Goal: Transaction & Acquisition: Download file/media

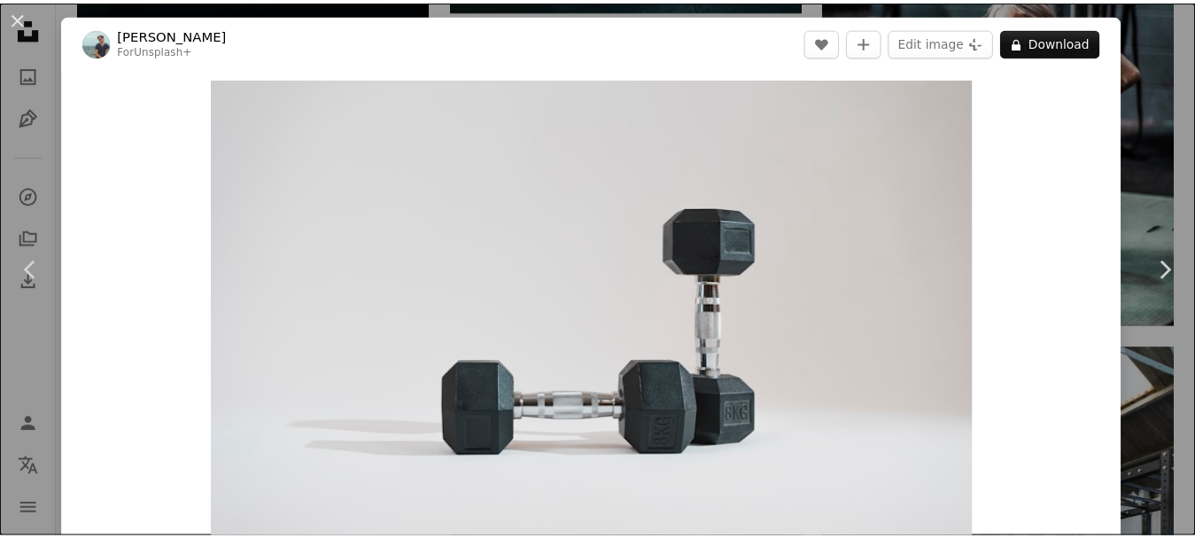
scroll to position [4405, 0]
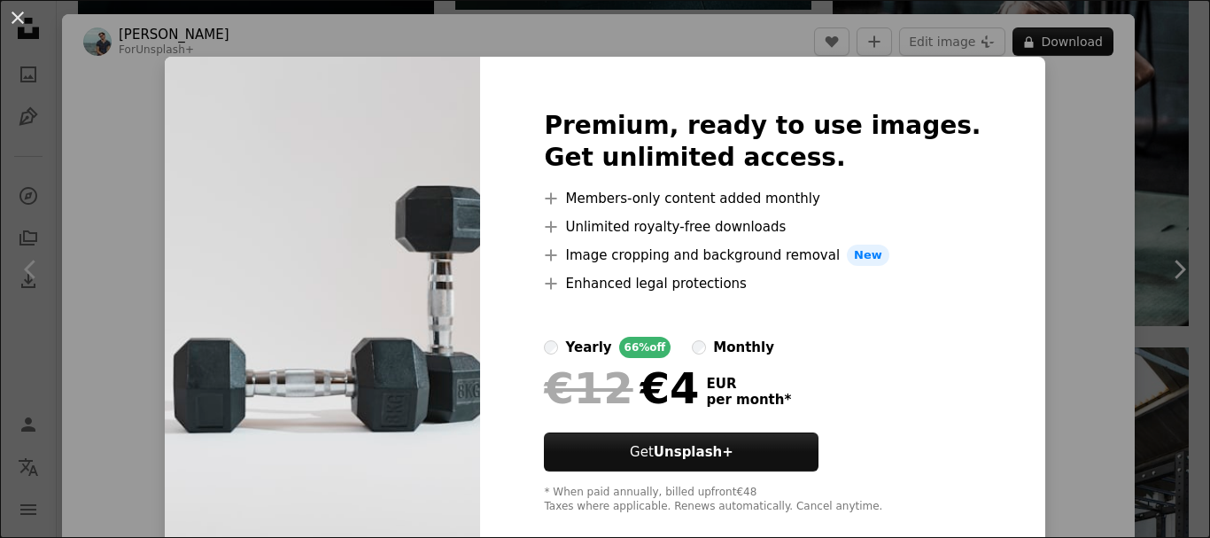
click at [1065, 104] on div "An X shape Premium, ready to use images. Get unlimited access. A plus sign Memb…" at bounding box center [605, 269] width 1210 height 538
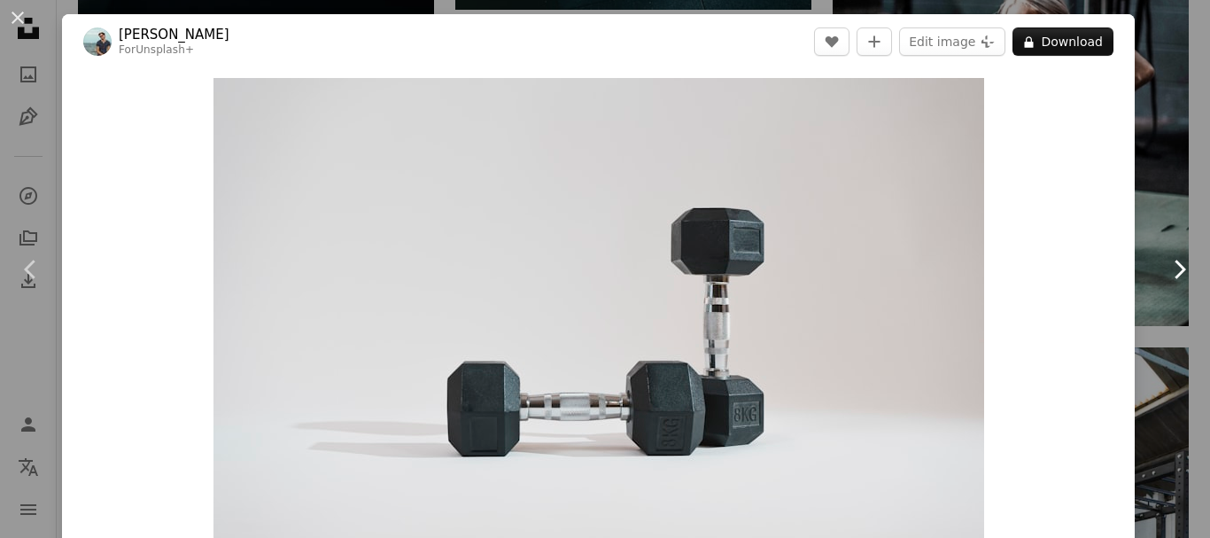
click at [1173, 260] on icon "Chevron right" at bounding box center [1179, 269] width 28 height 28
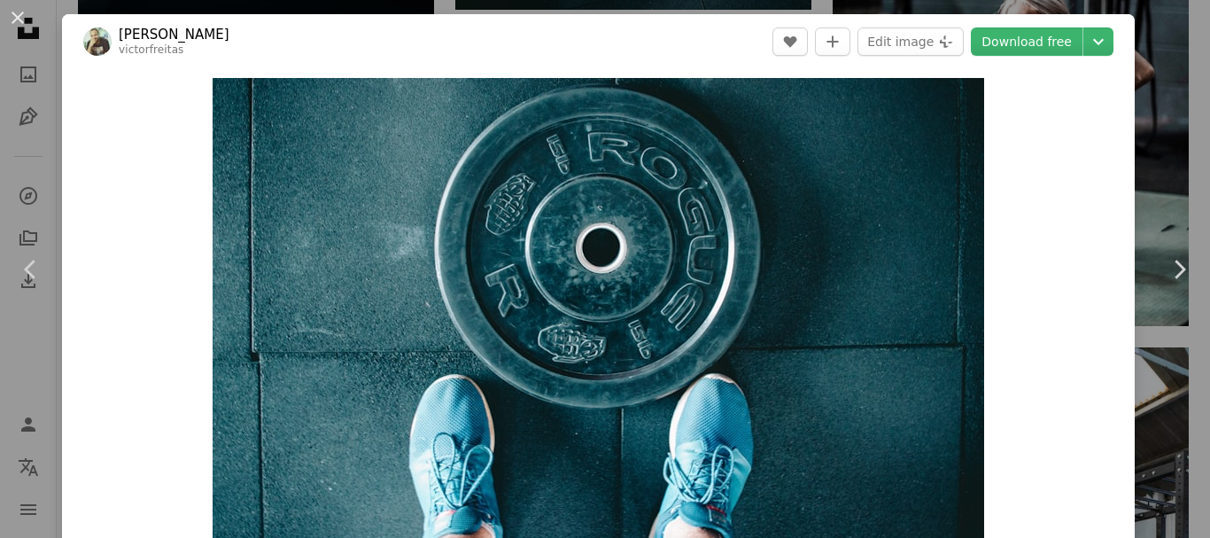
drag, startPoint x: 1209, startPoint y: 142, endPoint x: 1208, endPoint y: 224, distance: 82.4
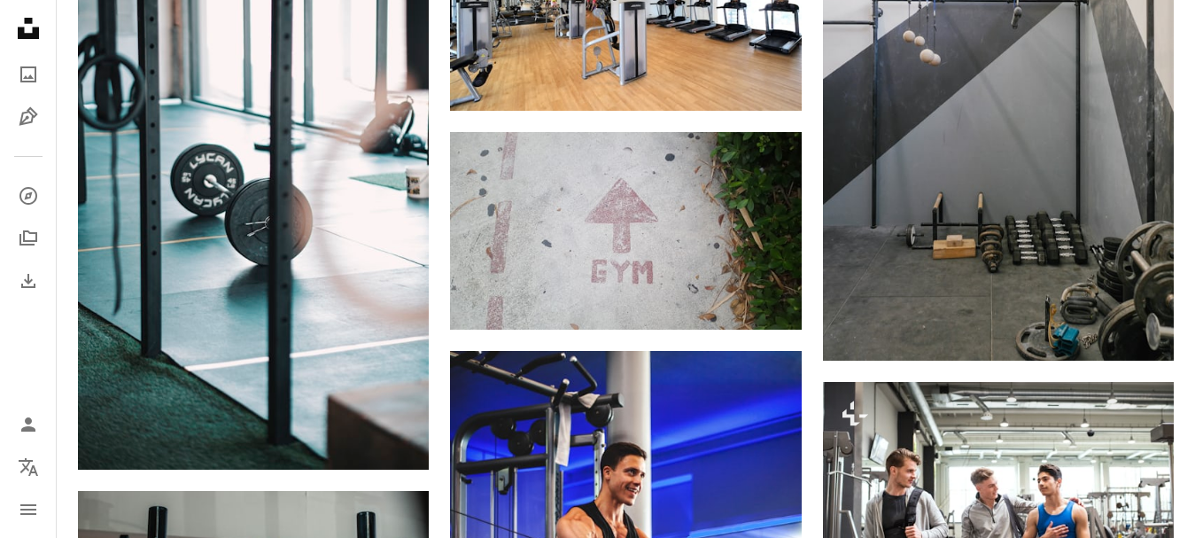
scroll to position [7244, 0]
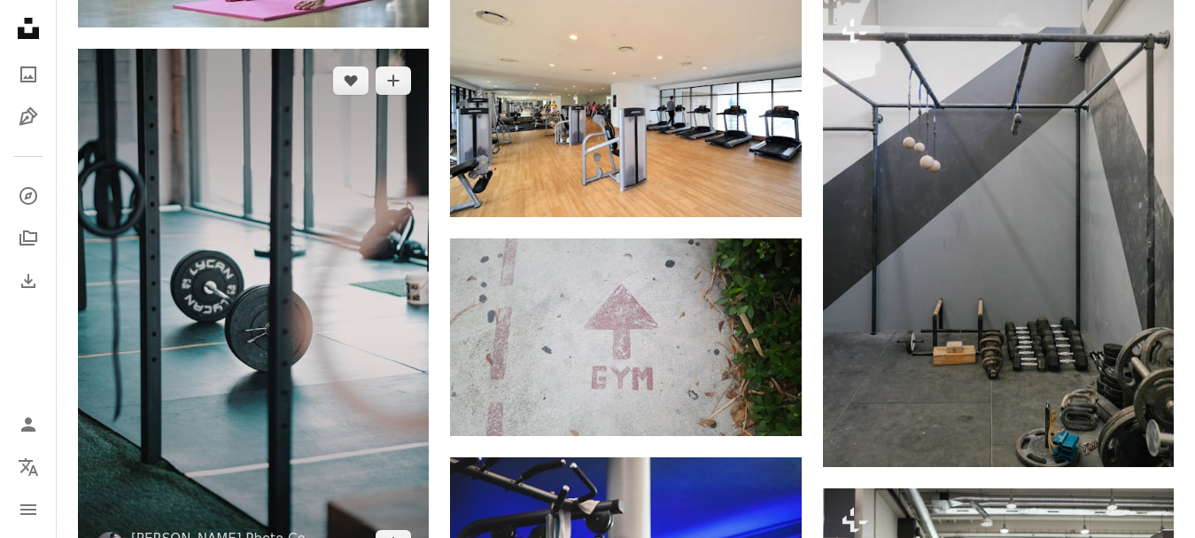
click at [294, 304] on img at bounding box center [253, 312] width 351 height 526
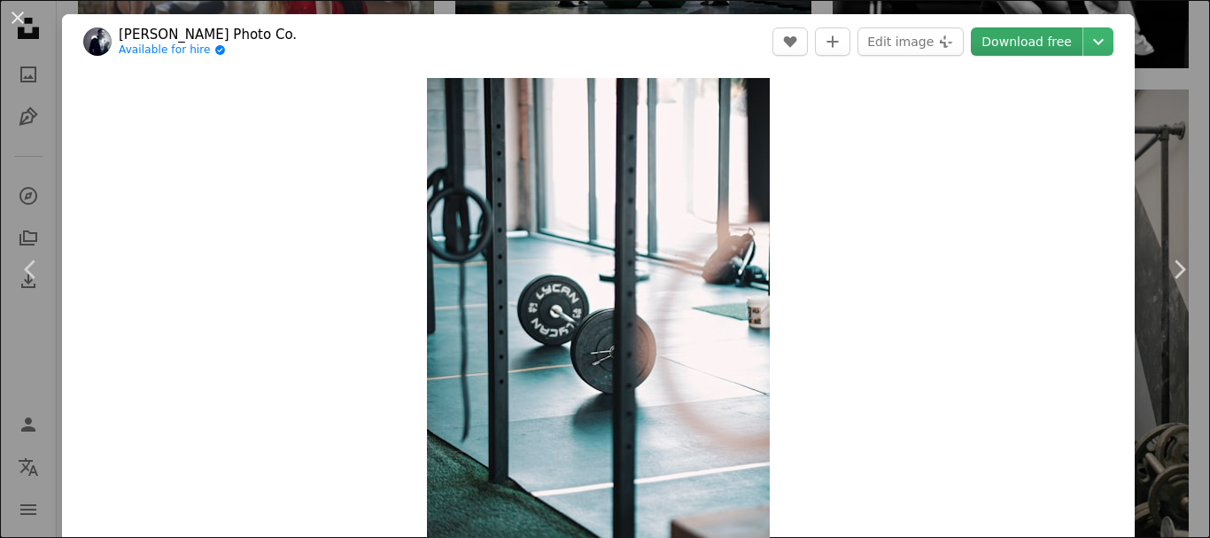
click at [1028, 40] on link "Download free" at bounding box center [1027, 41] width 112 height 28
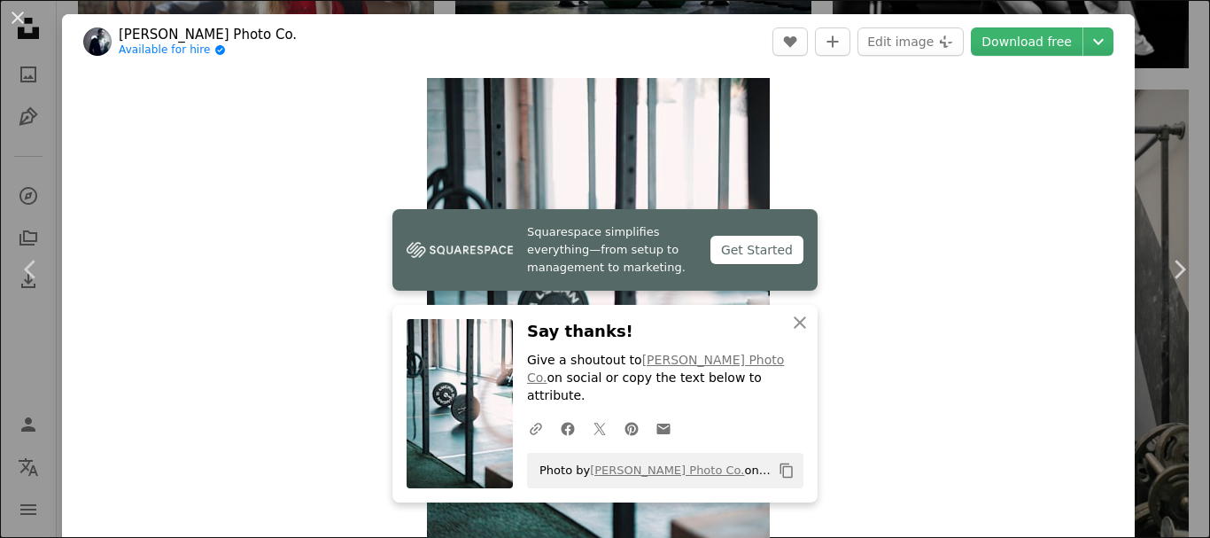
click at [1151, 112] on div "An X shape Chevron left Chevron right [PERSON_NAME] Photo Co. Available for hir…" at bounding box center [605, 269] width 1210 height 538
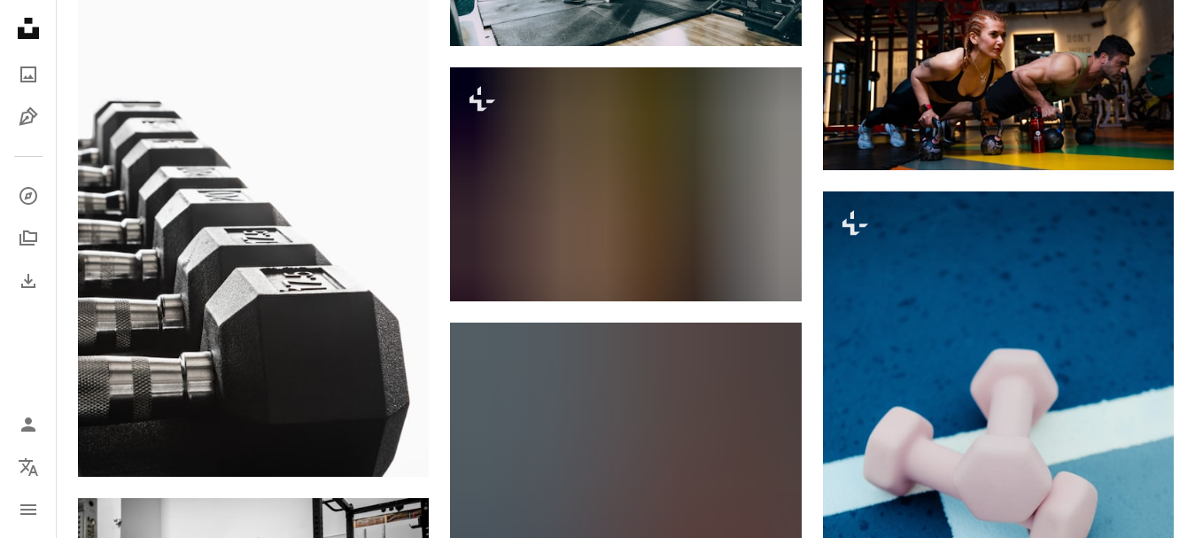
scroll to position [14803, 0]
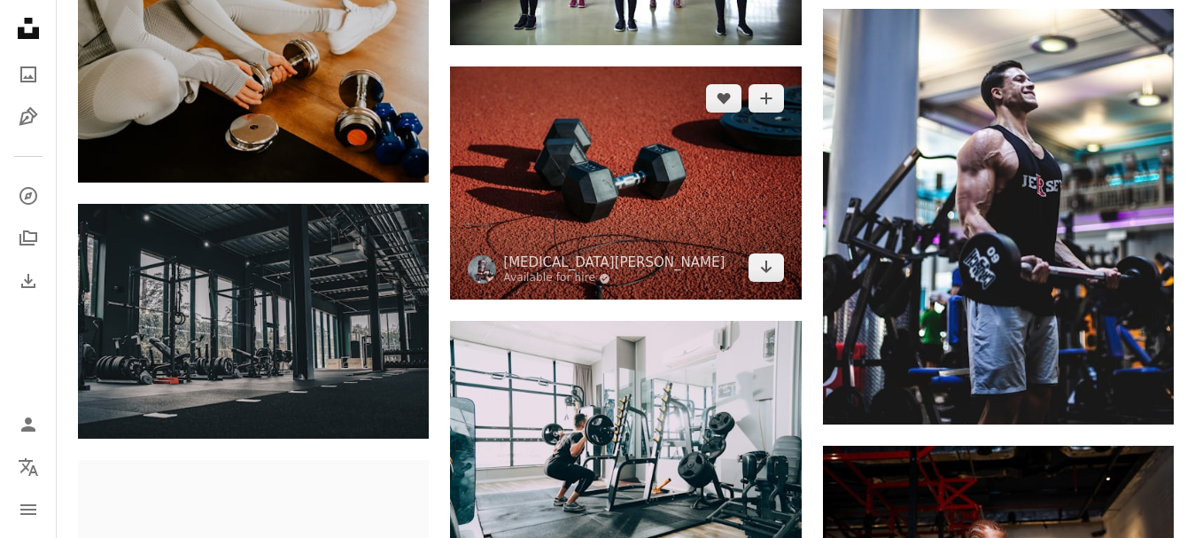
click at [605, 107] on img at bounding box center [625, 183] width 351 height 234
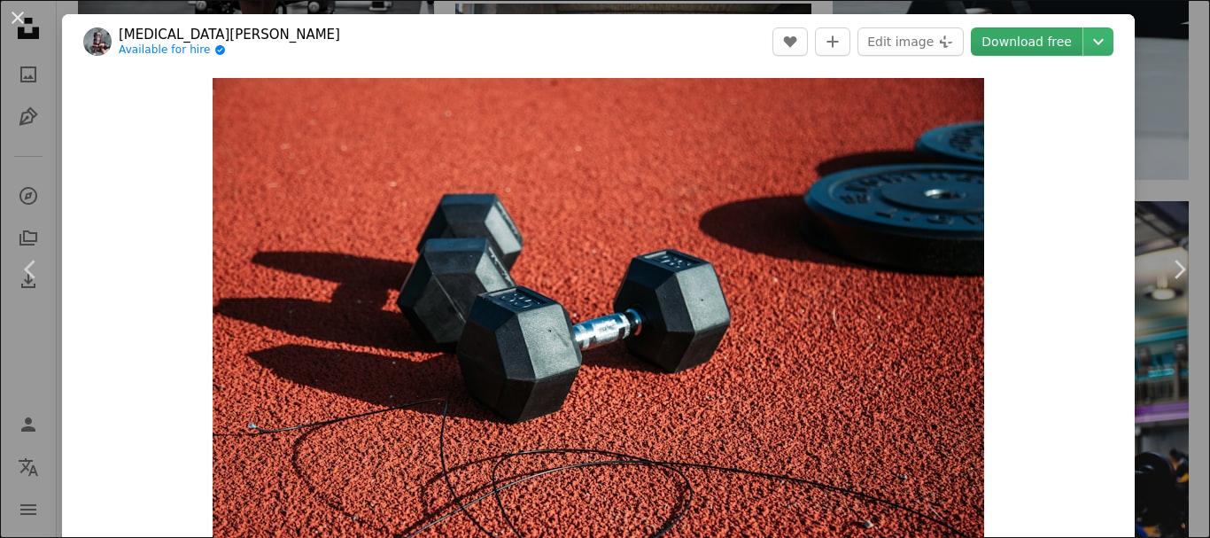
click at [1042, 44] on link "Download free" at bounding box center [1027, 41] width 112 height 28
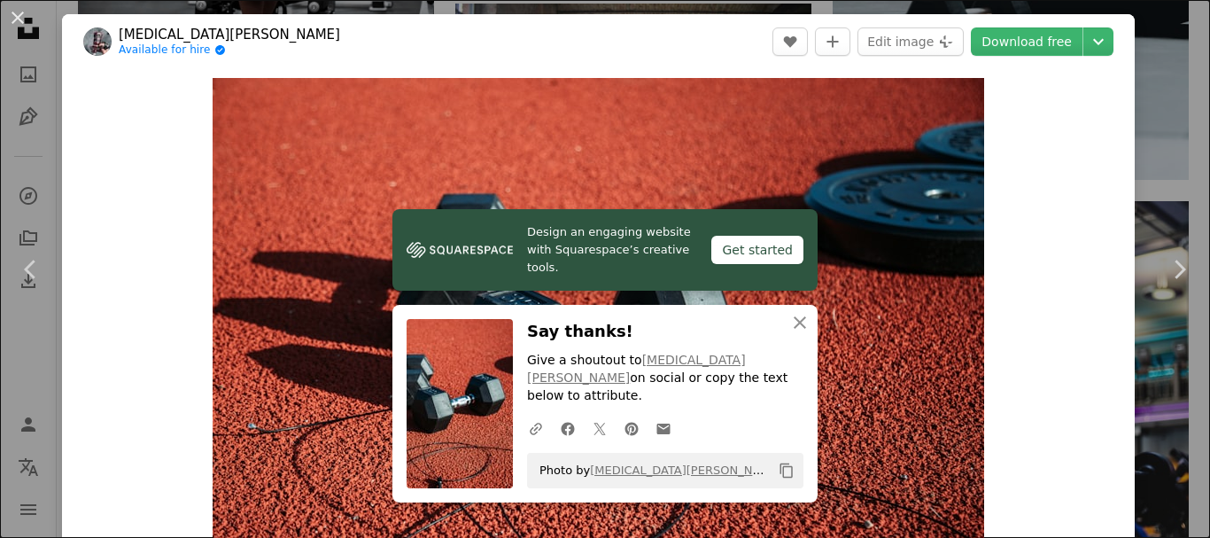
click at [1176, 97] on div "An X shape Chevron left Chevron right [MEDICAL_DATA][PERSON_NAME] Available for…" at bounding box center [605, 269] width 1210 height 538
